Goal: Navigation & Orientation: Find specific page/section

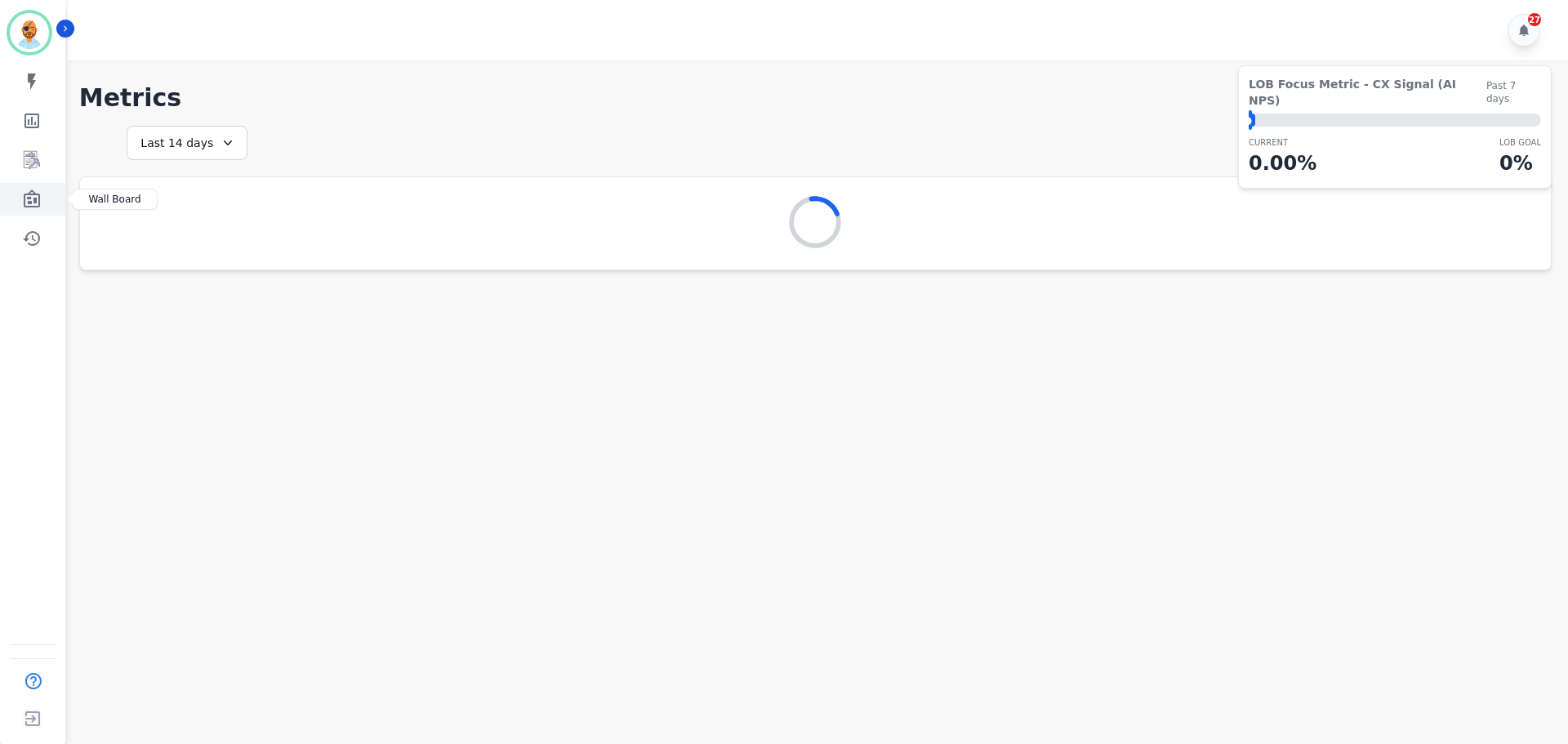
click at [16, 197] on link "Sidebar" at bounding box center [34, 199] width 63 height 32
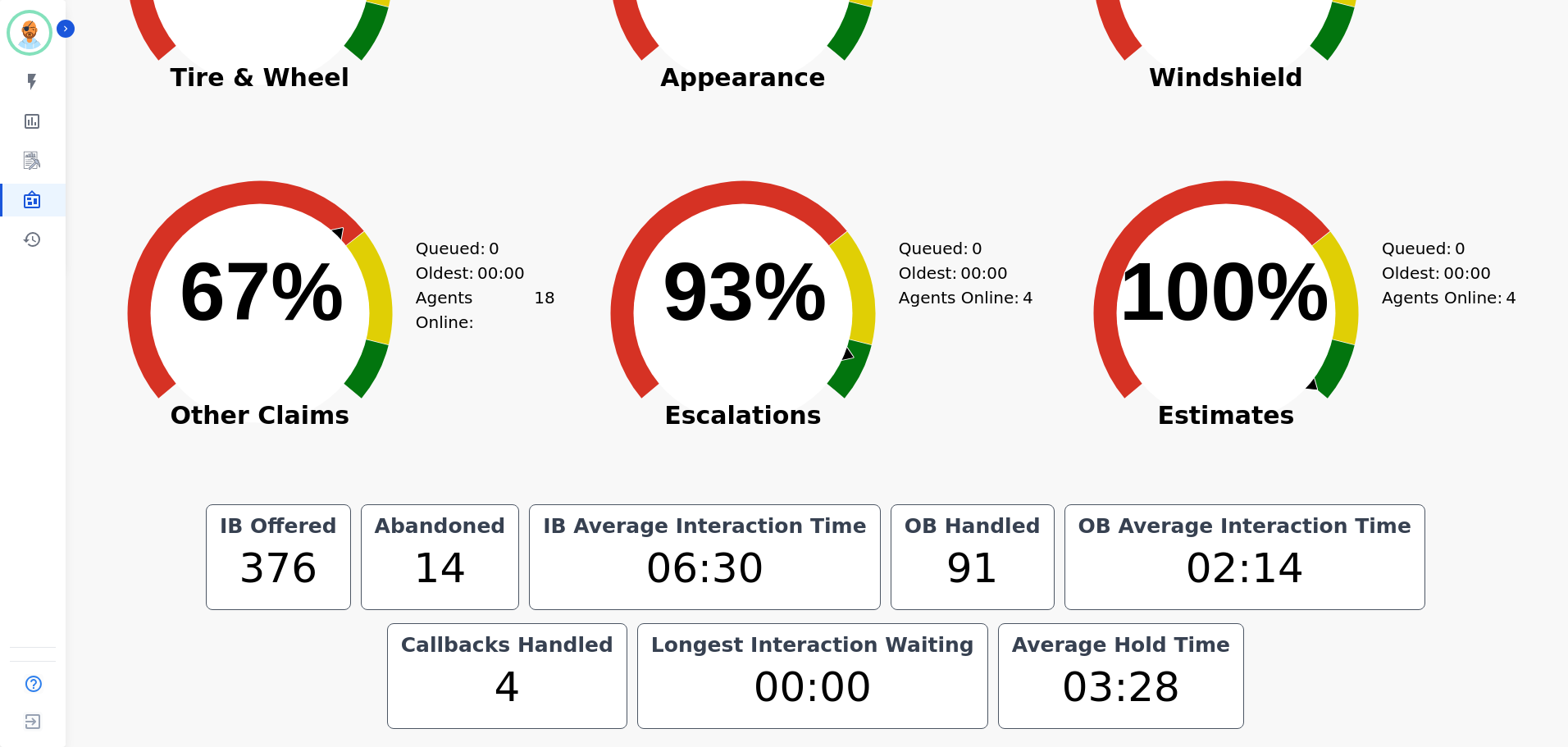
scroll to position [495, 0]
